Goal: Task Accomplishment & Management: Complete application form

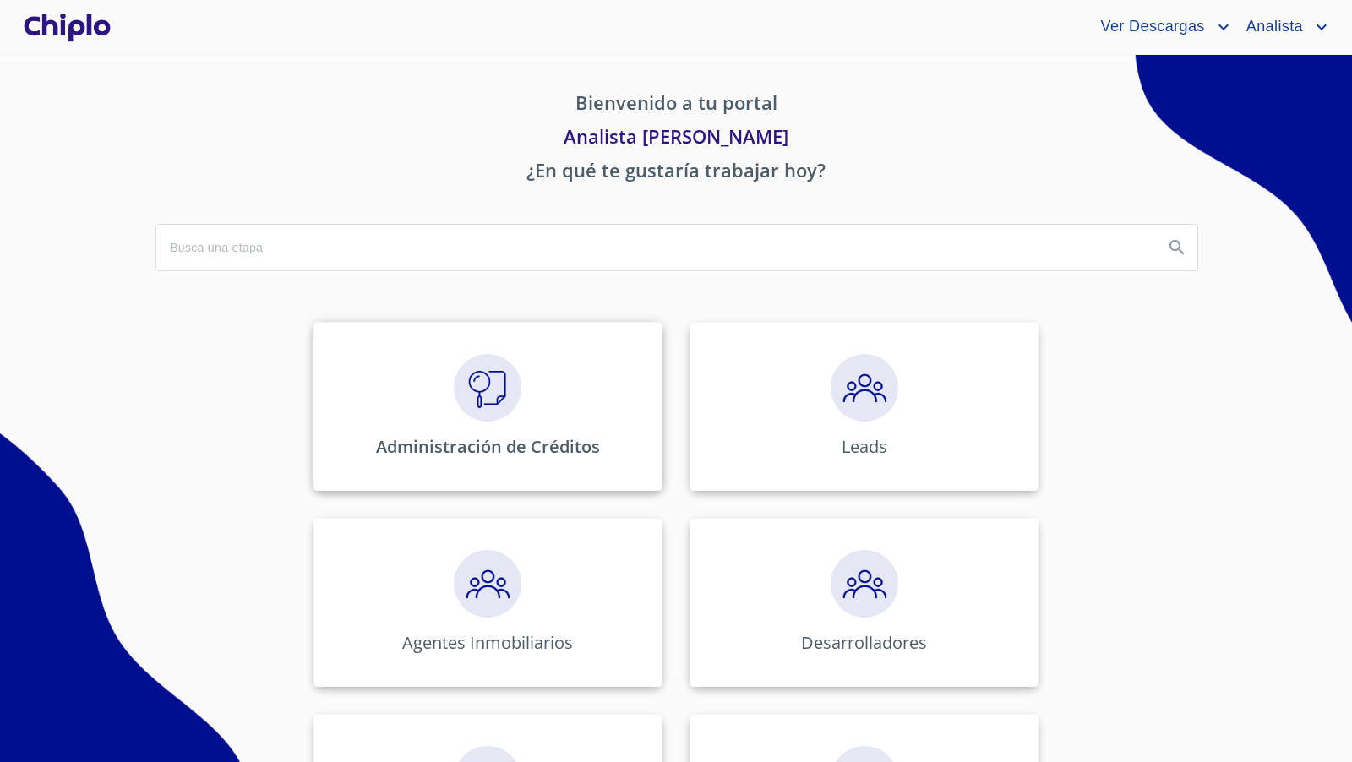
click at [499, 359] on img at bounding box center [488, 388] width 68 height 68
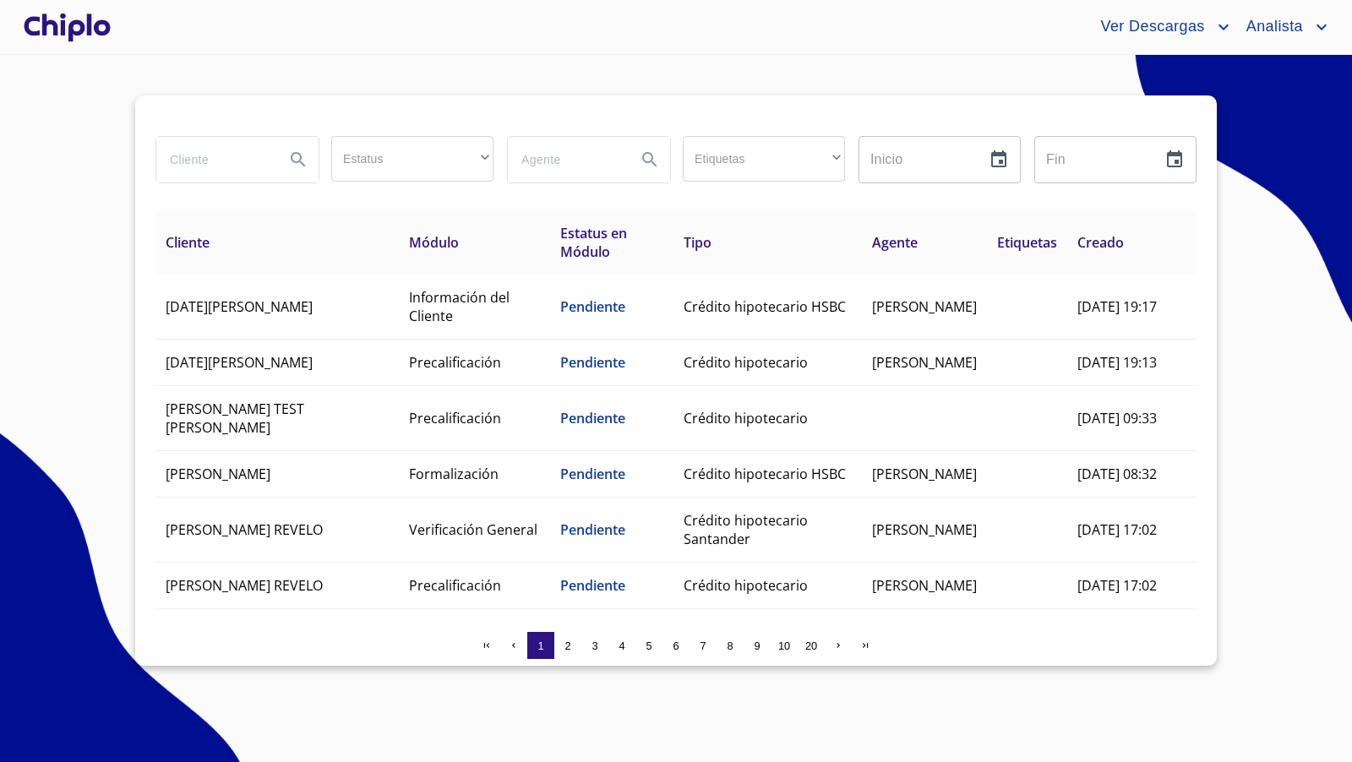
drag, startPoint x: 206, startPoint y: 163, endPoint x: 212, endPoint y: 153, distance: 11.7
click at [210, 156] on input "search" at bounding box center [213, 160] width 115 height 46
type input "karla da"
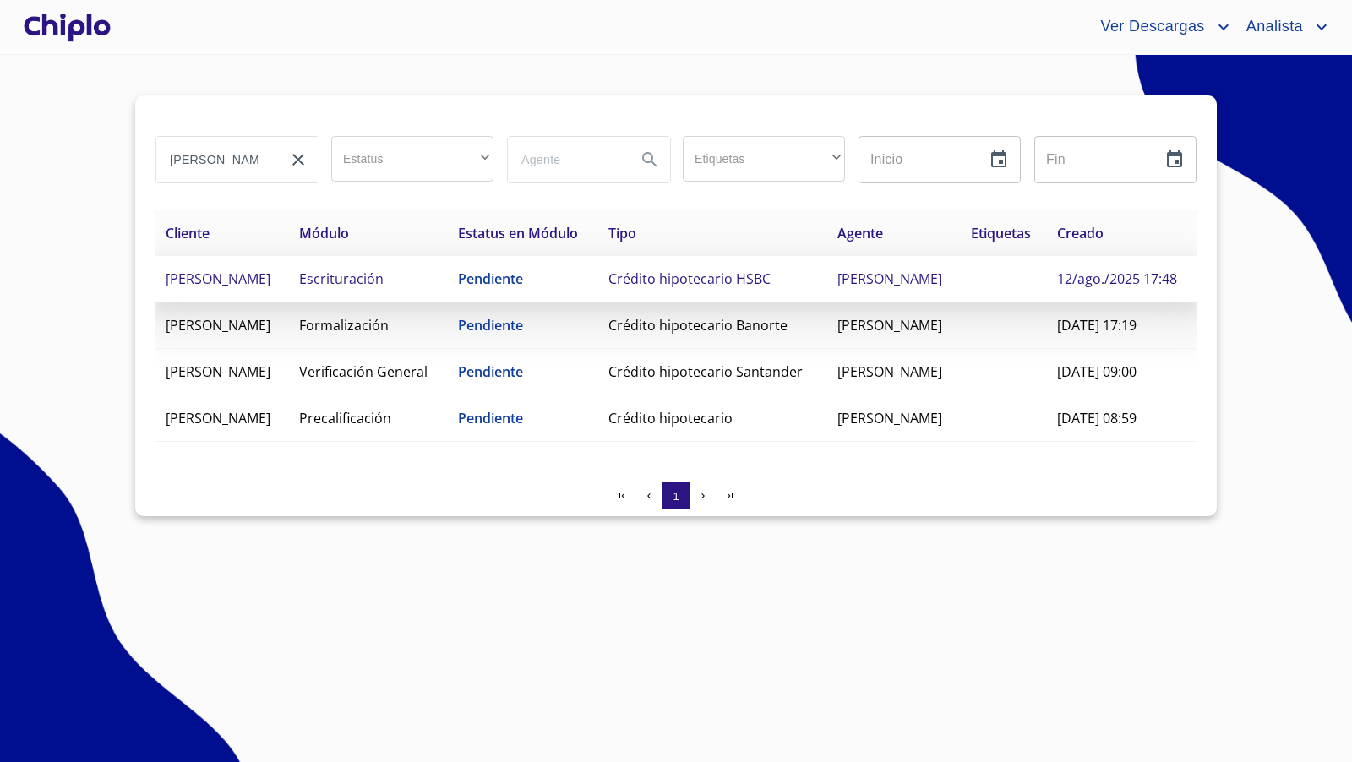
click at [289, 303] on td "[PERSON_NAME] [PERSON_NAME]" at bounding box center [222, 279] width 134 height 46
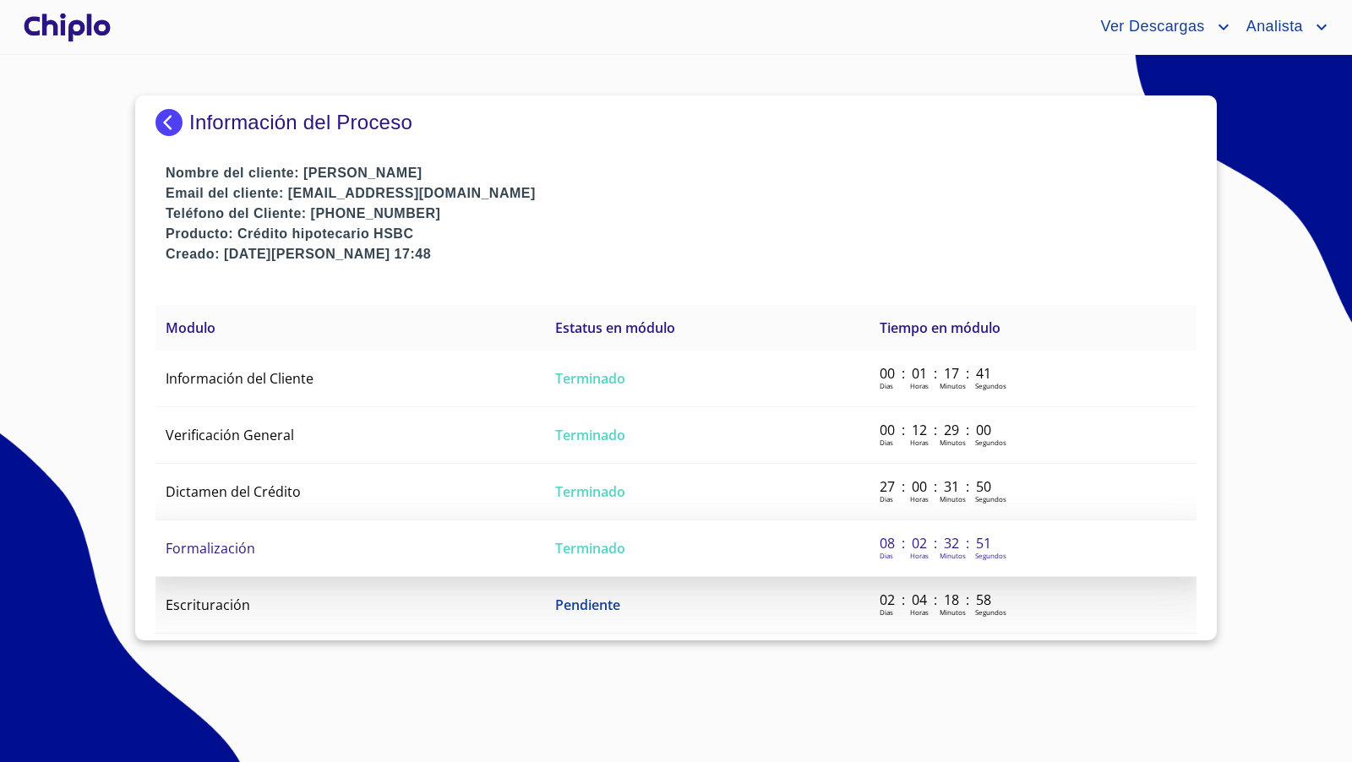
click at [276, 532] on td "Formalización" at bounding box center [350, 549] width 390 height 57
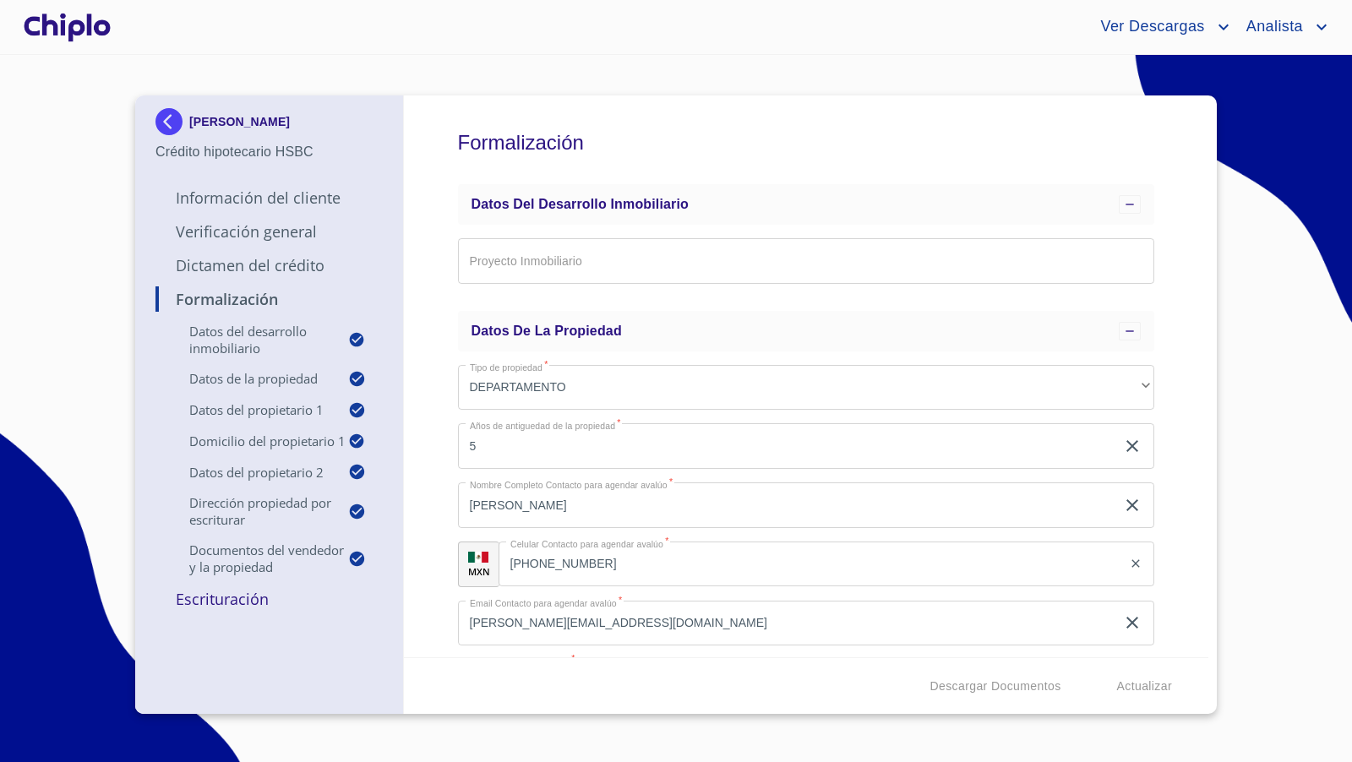
click at [1165, 444] on div "Formalización Datos del Desarrollo Inmobiliario Proyecto Inmobiliario ​ Datos d…" at bounding box center [806, 376] width 805 height 562
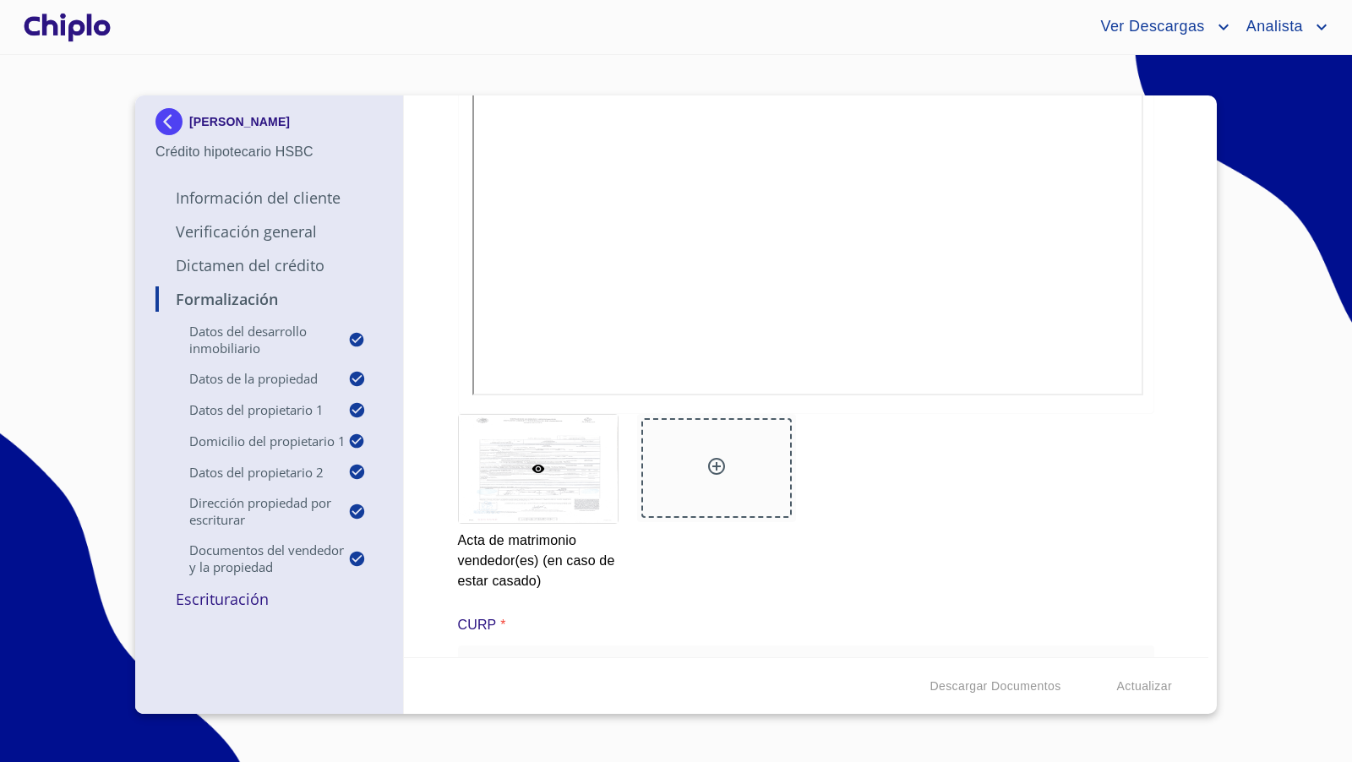
scroll to position [6614, 0]
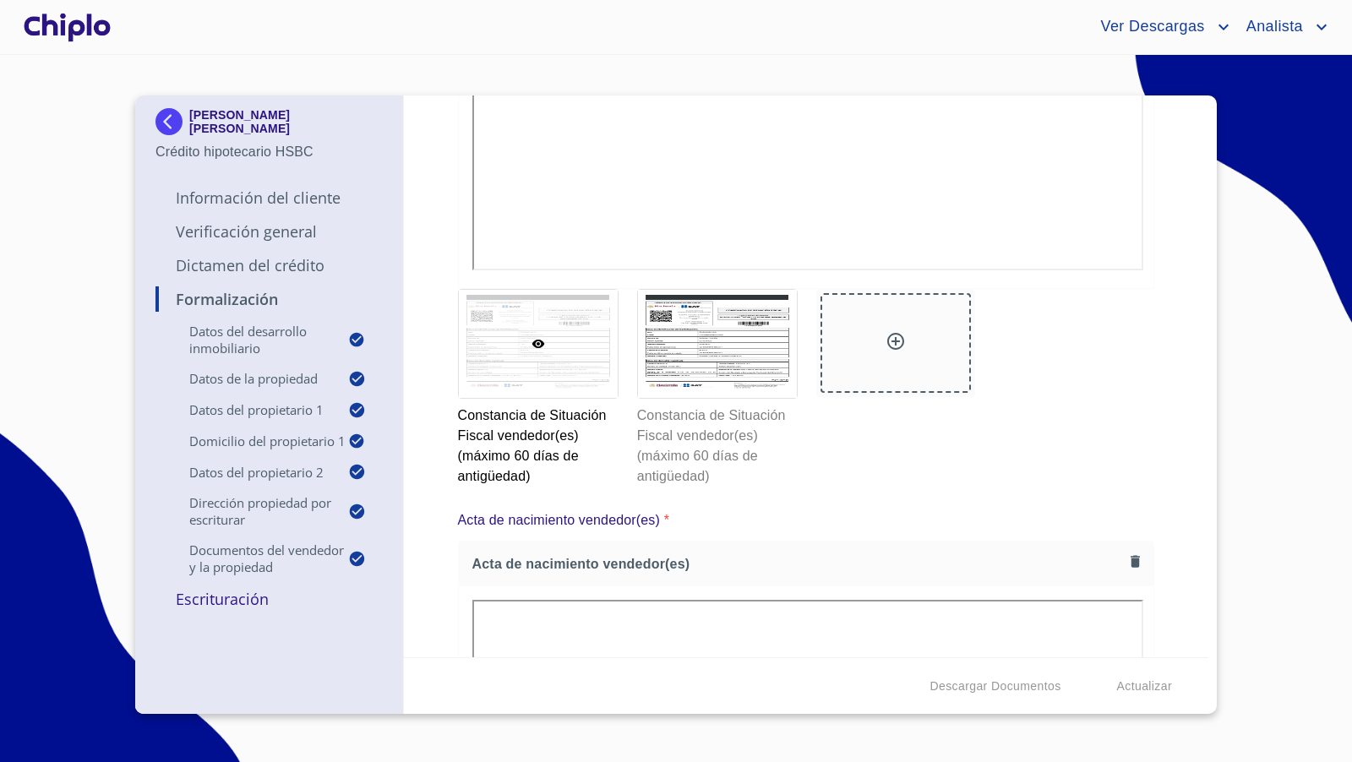
scroll to position [4086, 0]
click at [246, 602] on p "Escrituración" at bounding box center [268, 599] width 227 height 20
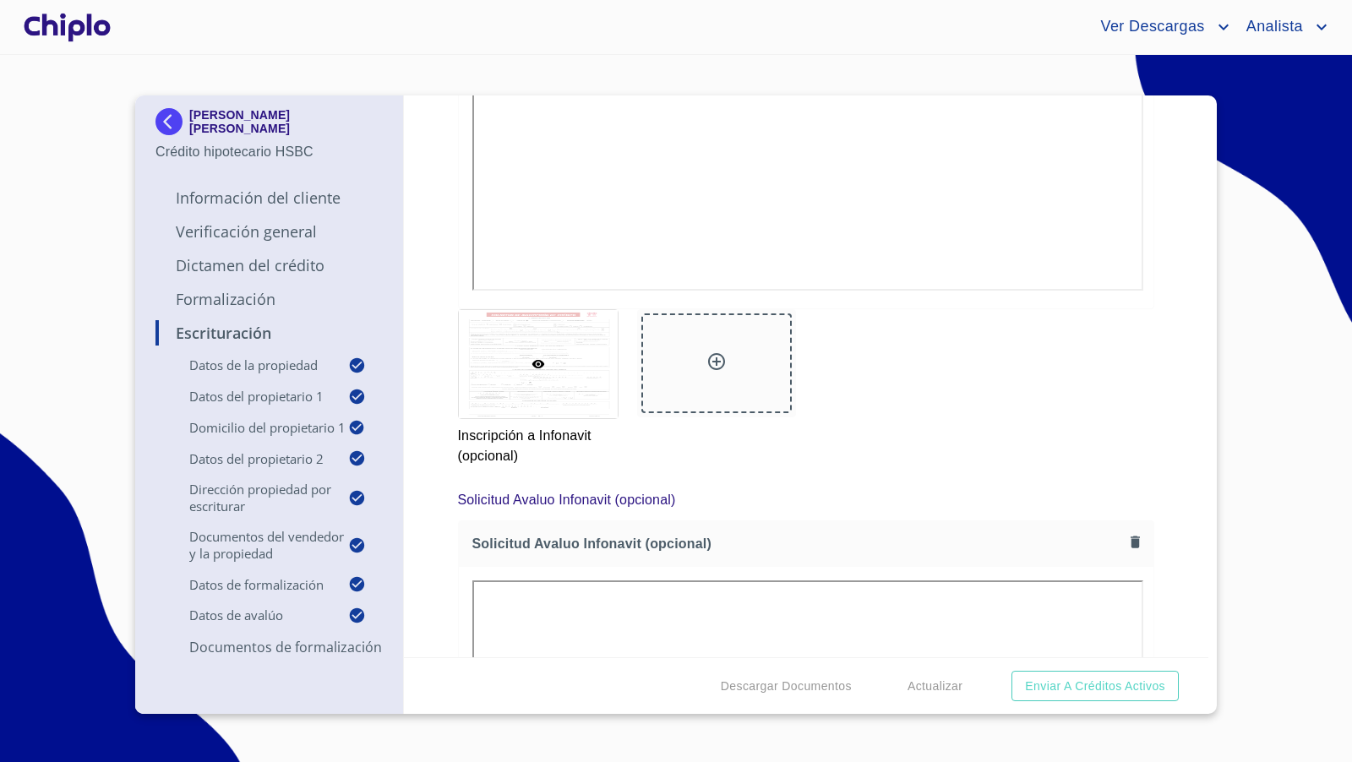
scroll to position [11644, 0]
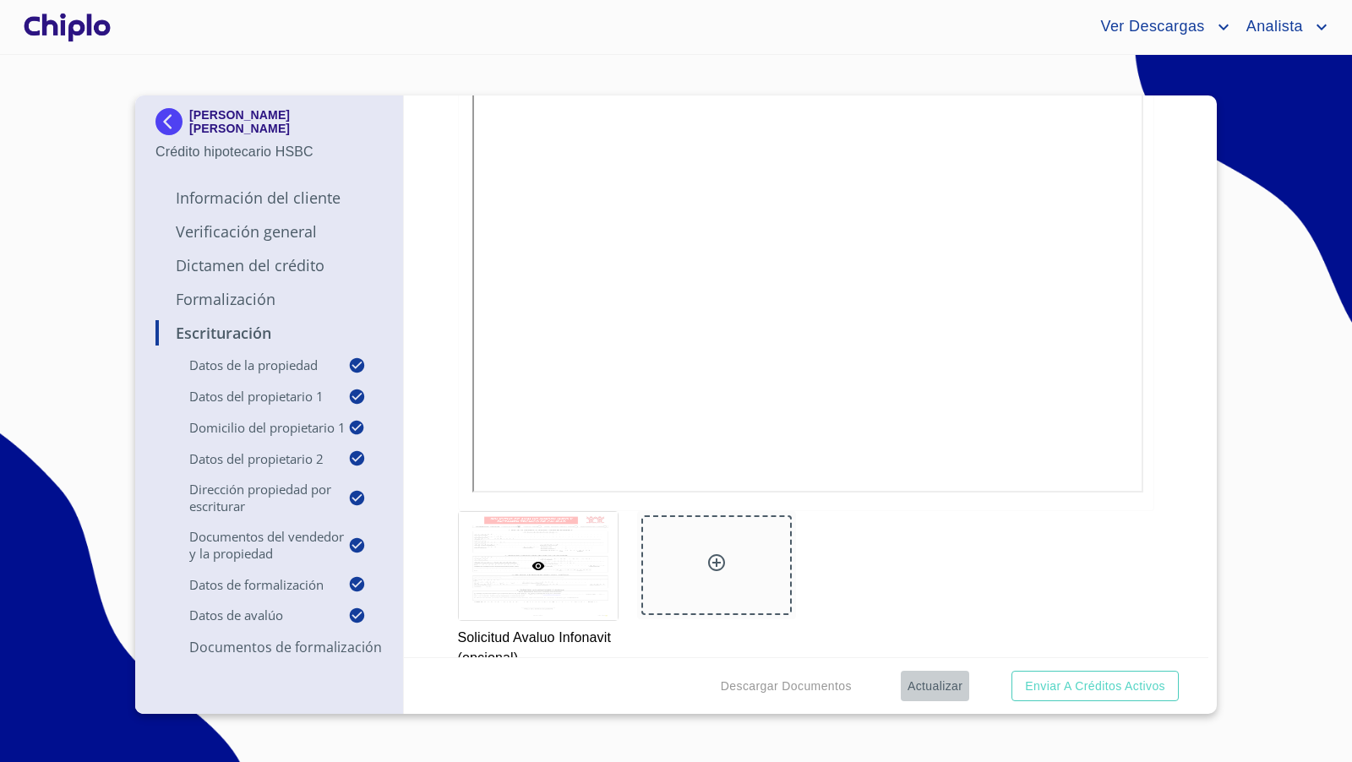
click at [923, 679] on span "Actualizar" at bounding box center [935, 686] width 55 height 21
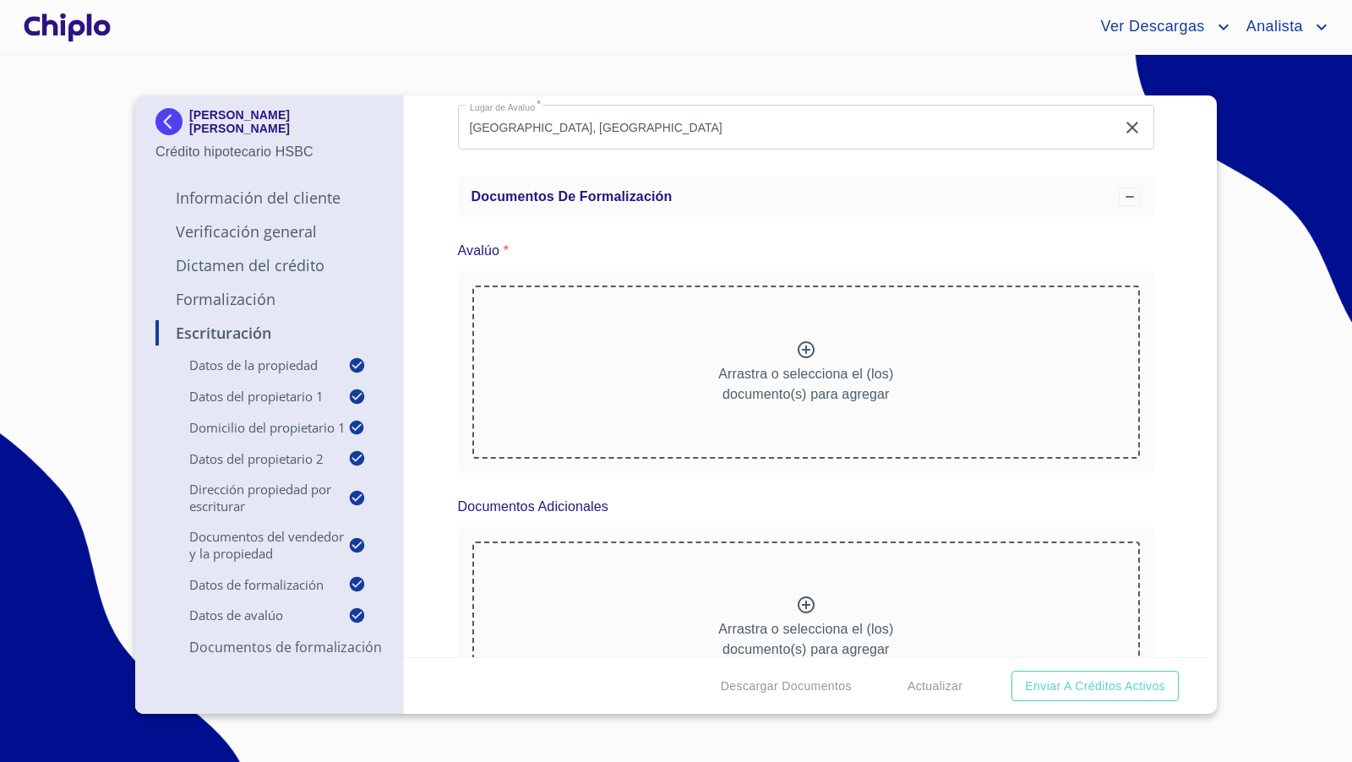
scroll to position [10104, 0]
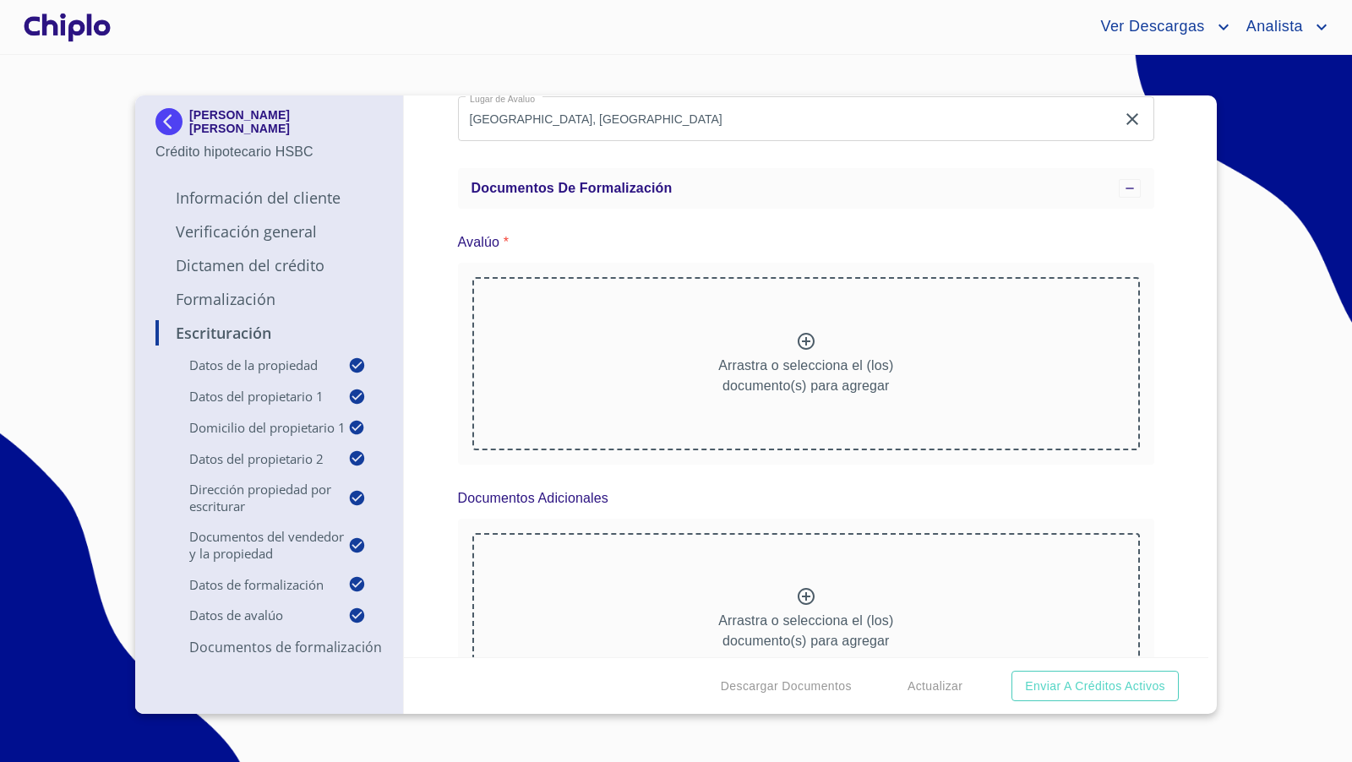
click at [796, 331] on icon at bounding box center [806, 341] width 20 height 20
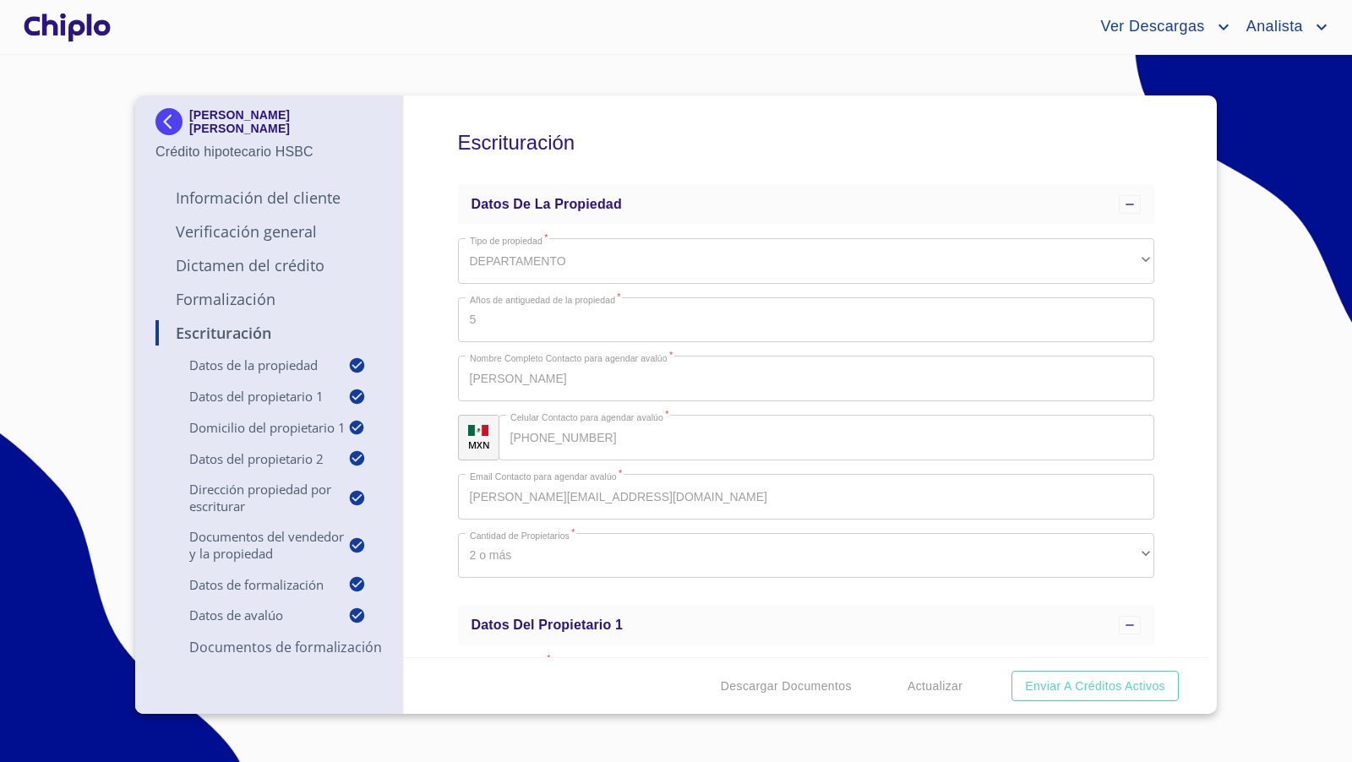
scroll to position [10104, 0]
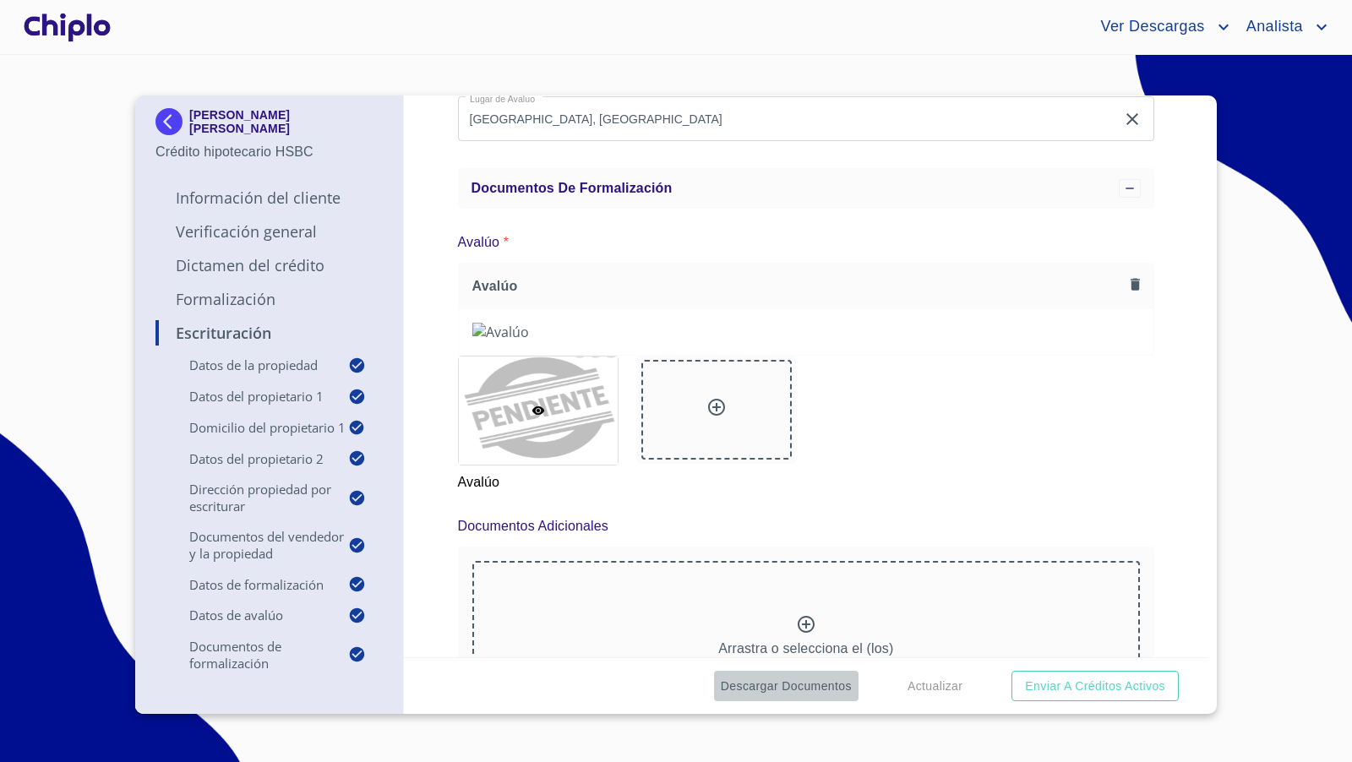
click at [771, 688] on span "Descargar Documentos" at bounding box center [786, 686] width 131 height 21
